Goal: Task Accomplishment & Management: Manage account settings

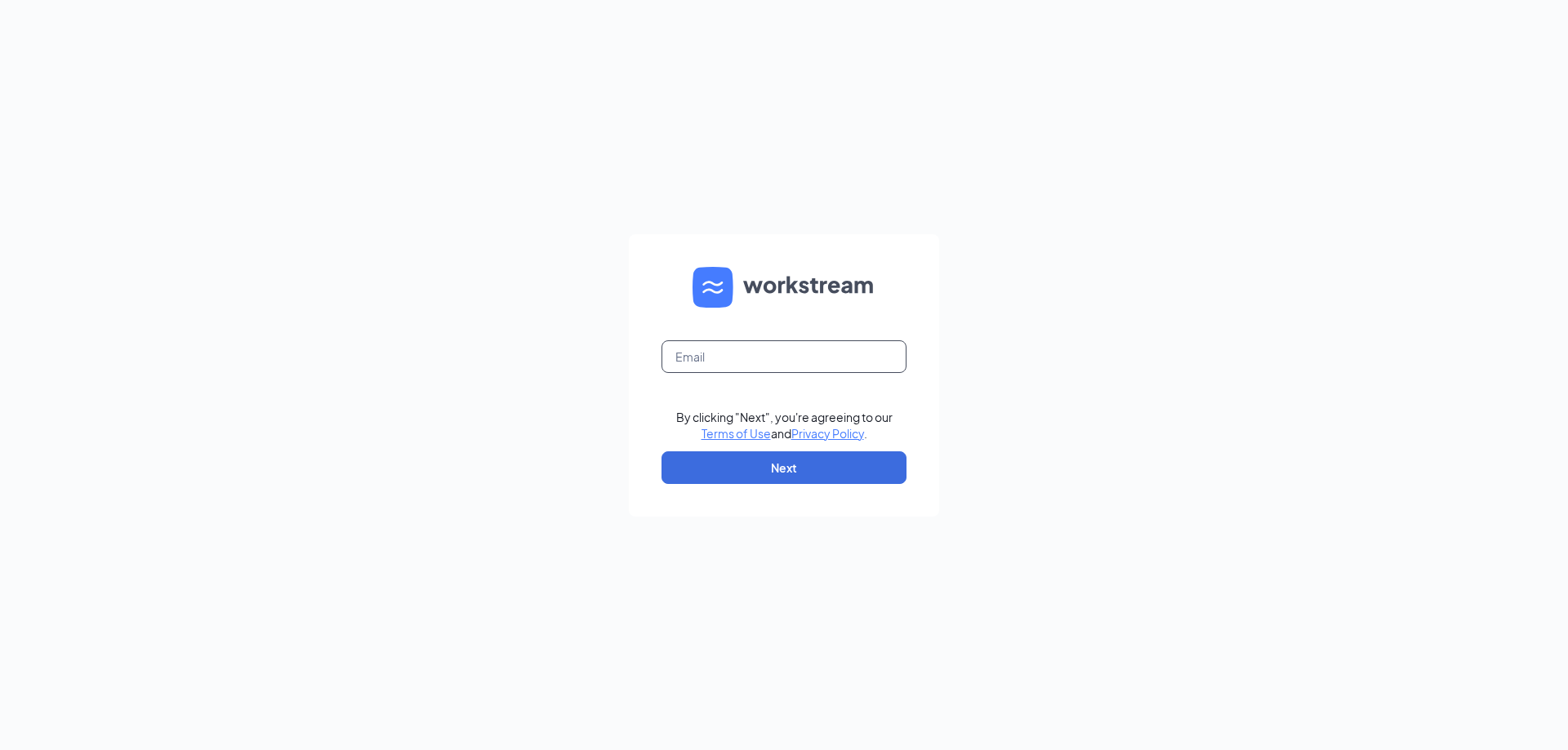
click at [740, 349] on input "text" at bounding box center [784, 356] width 245 height 32
type input "cpoffenberger@airucg.com"
click at [771, 458] on button "Next" at bounding box center [784, 468] width 245 height 32
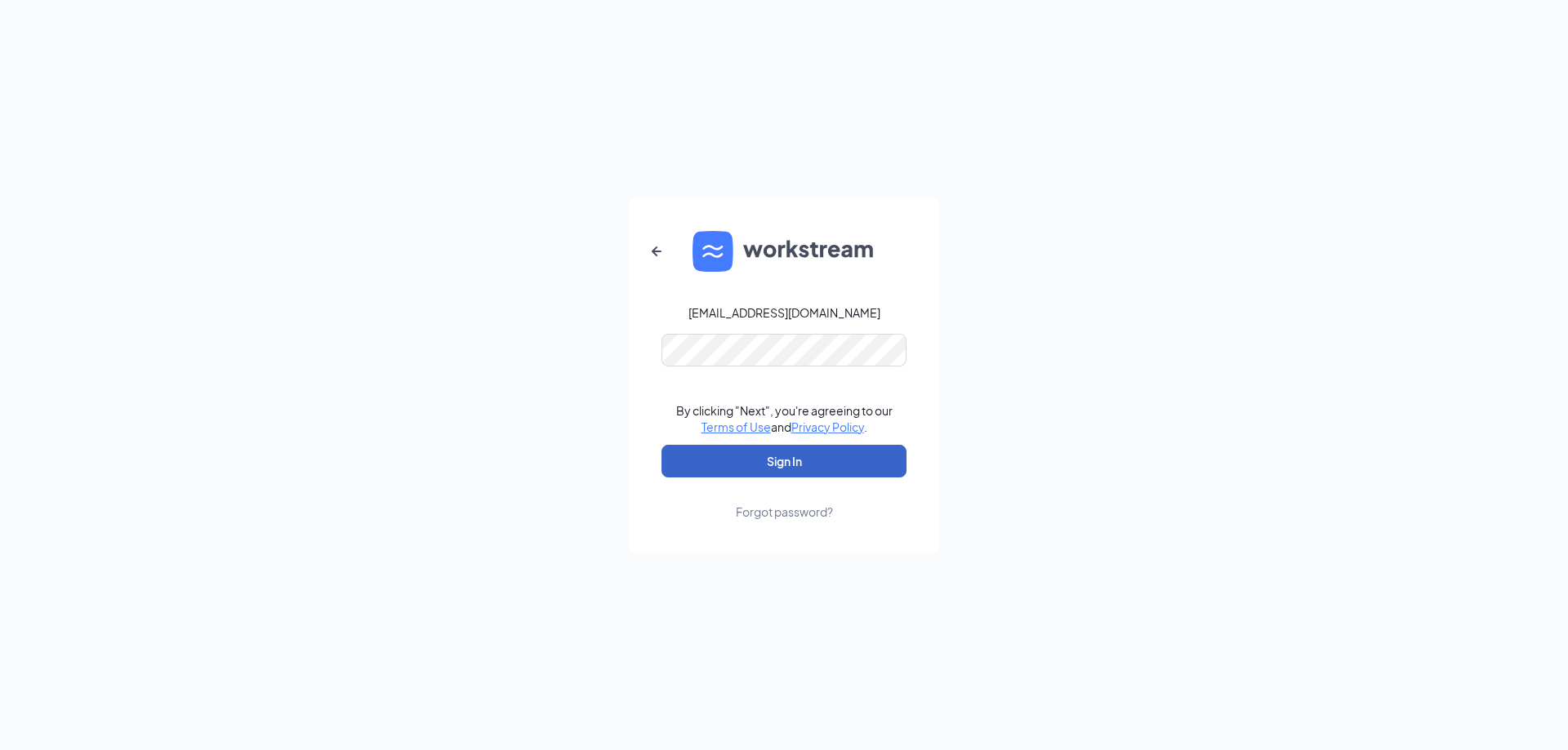
click at [818, 452] on button "Sign In" at bounding box center [784, 461] width 245 height 32
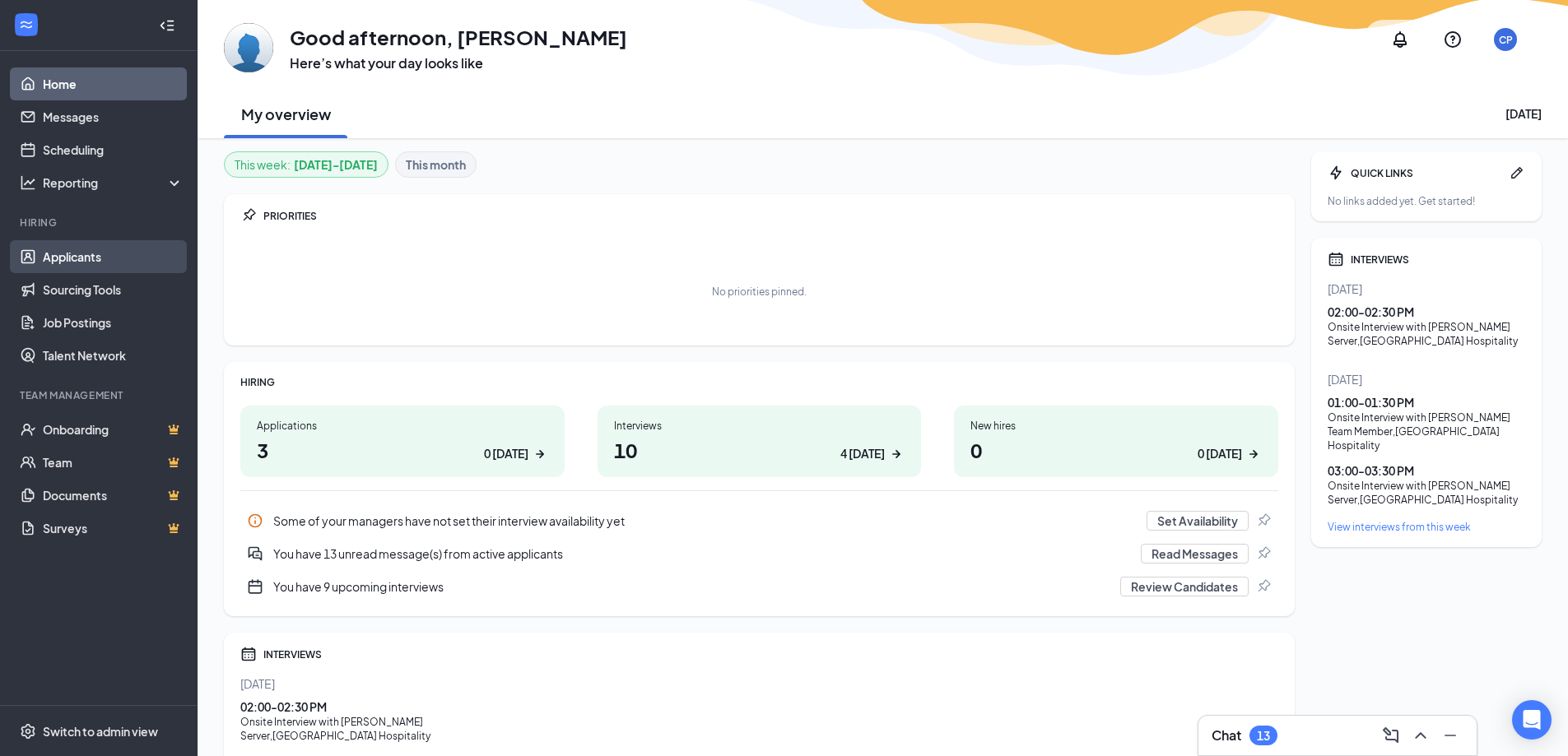
click at [117, 266] on link "Applicants" at bounding box center [113, 257] width 141 height 33
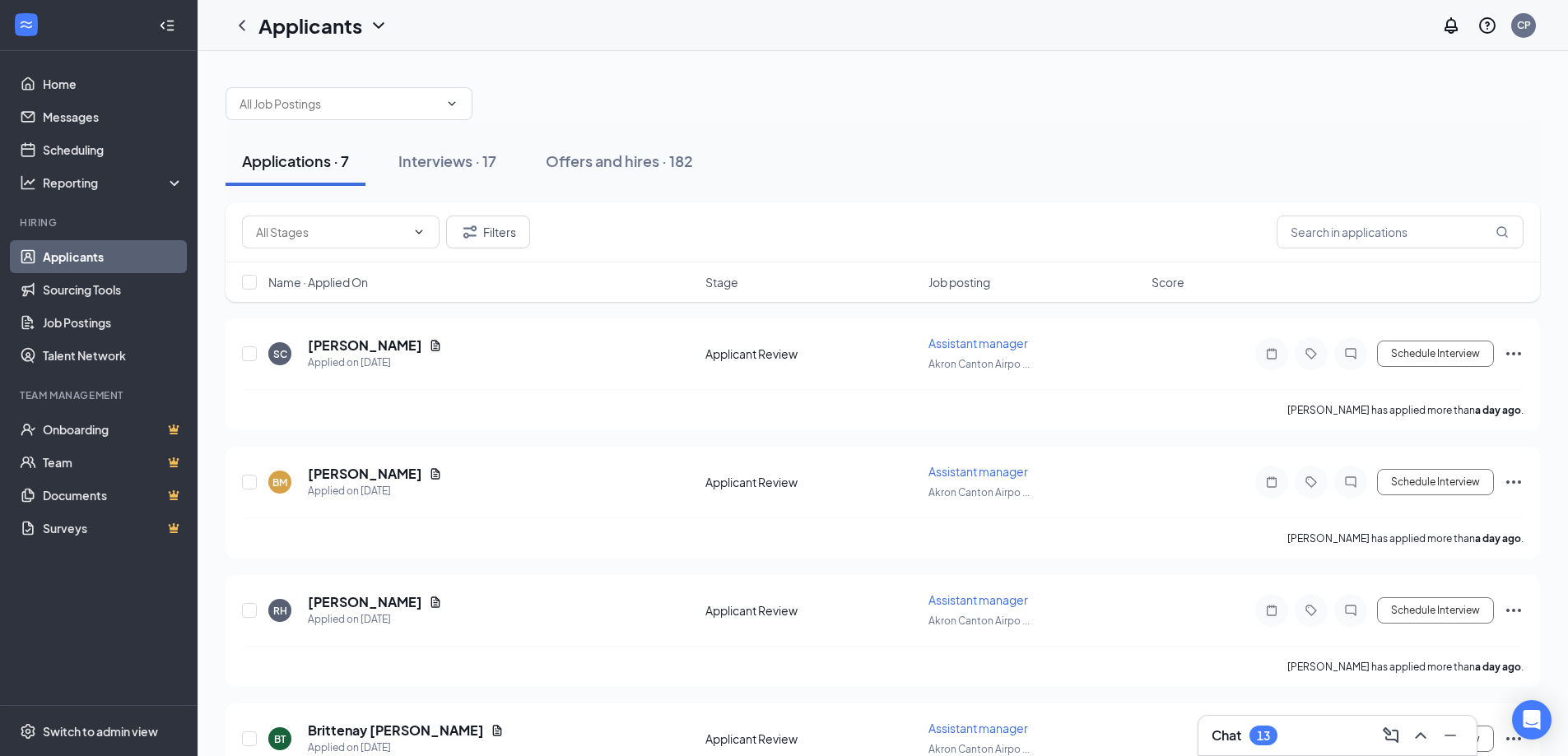
drag, startPoint x: 444, startPoint y: 167, endPoint x: 825, endPoint y: 418, distance: 456.2
click at [443, 166] on div "Interviews · 17" at bounding box center [447, 161] width 98 height 21
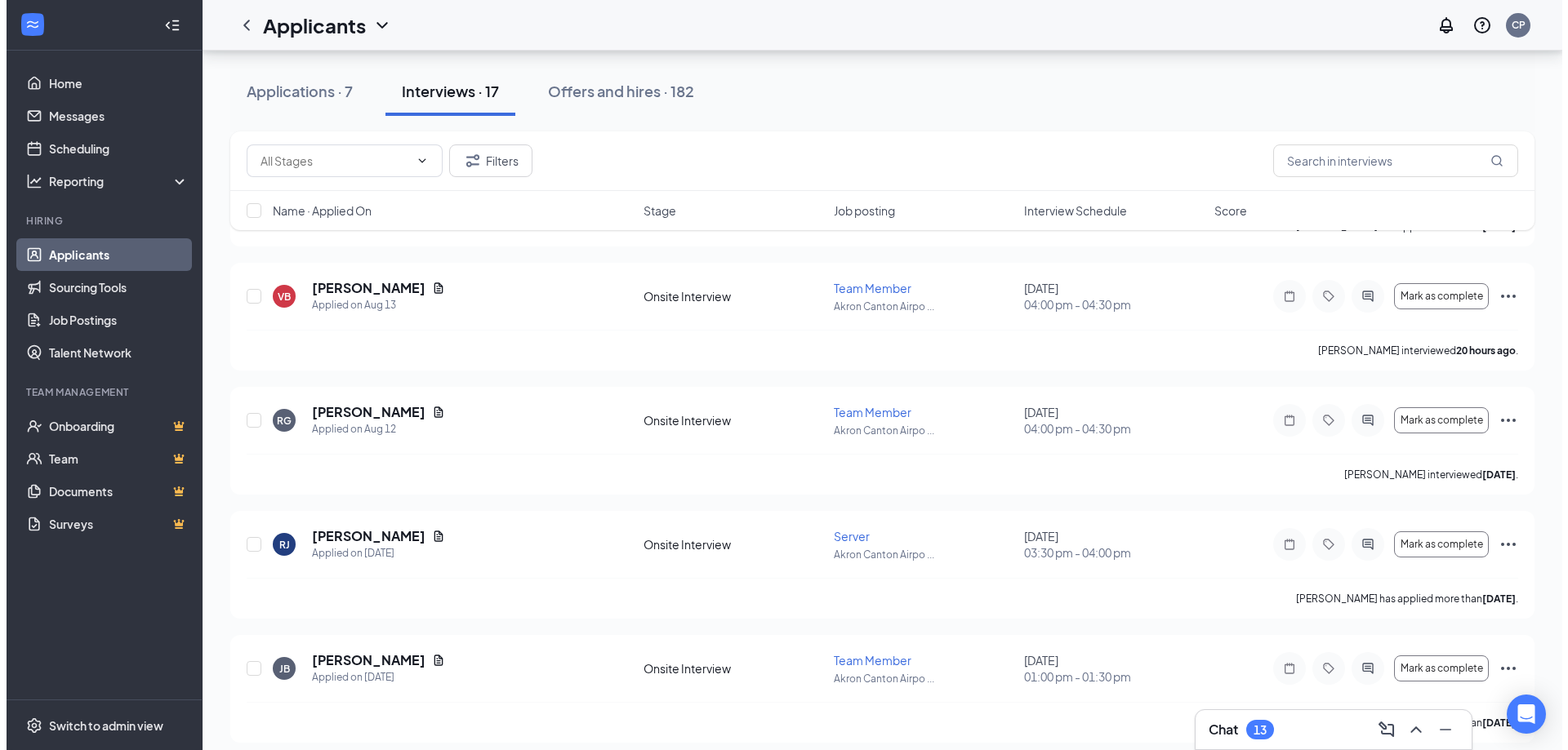
scroll to position [1678, 0]
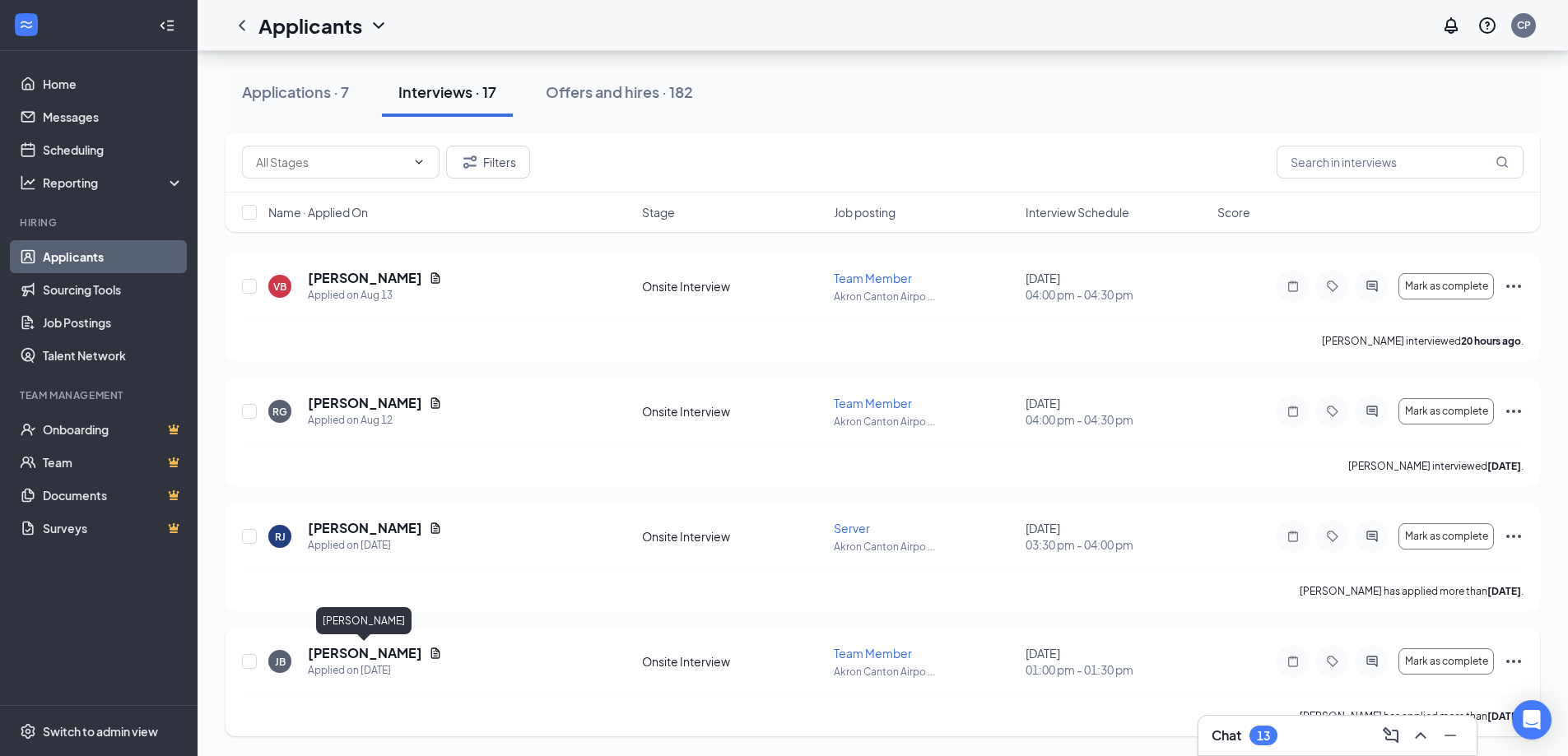
click at [407, 655] on h5 "[PERSON_NAME]" at bounding box center [364, 653] width 114 height 18
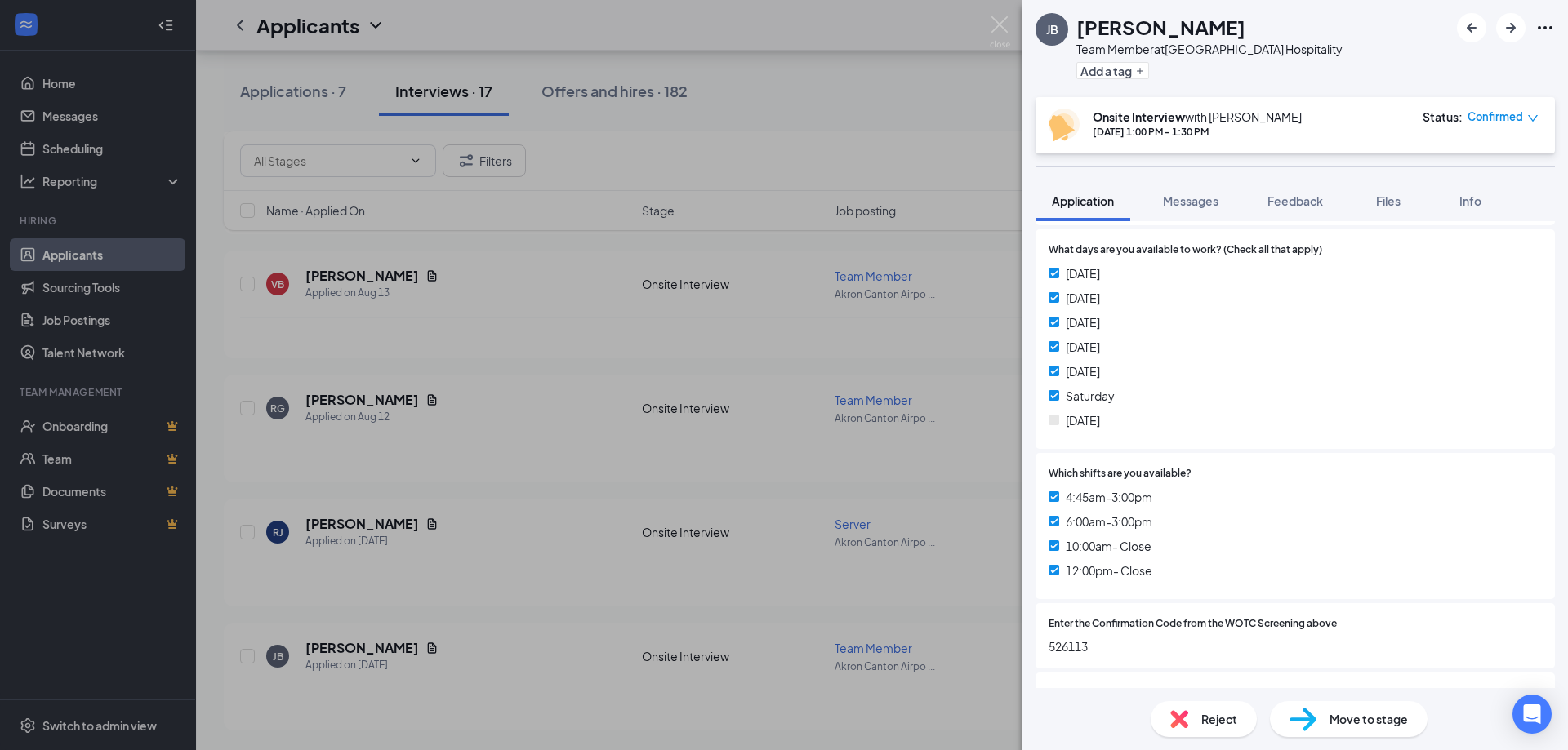
scroll to position [640, 0]
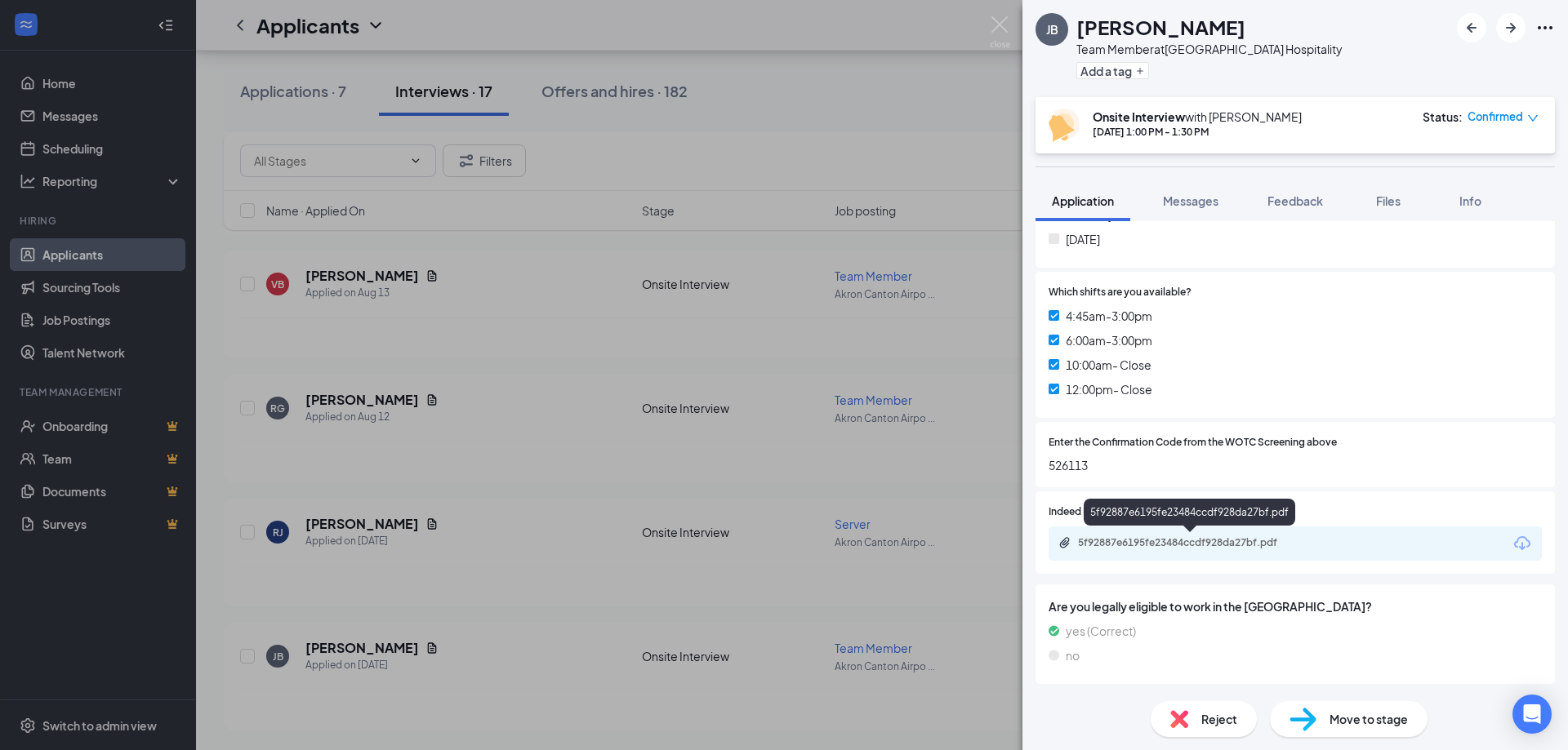
click at [1206, 536] on div "5f92887e6195fe23484ccdf928da27bf.pdf" at bounding box center [1192, 542] width 229 height 13
